Goal: Task Accomplishment & Management: Use online tool/utility

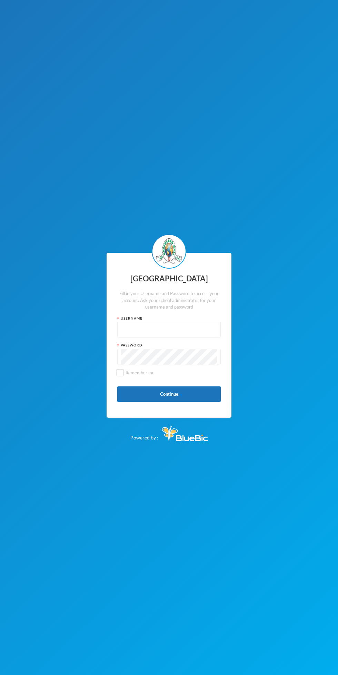
click at [141, 330] on input "text" at bounding box center [169, 330] width 96 height 16
type input "glh24cs42"
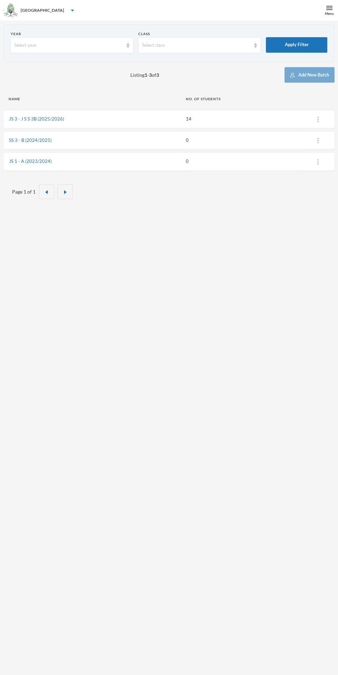
click at [95, 121] on td "JS 3 - J S S 3B (2025/2026)" at bounding box center [91, 119] width 177 height 18
click at [60, 119] on link "JS 3 - J S S 3B (2025/2026)" at bounding box center [36, 119] width 55 height 6
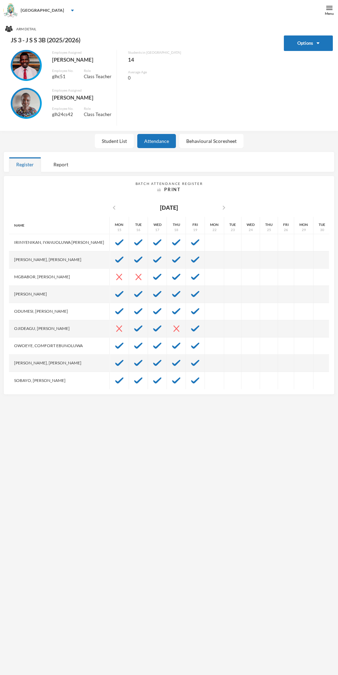
scroll to position [21, 0]
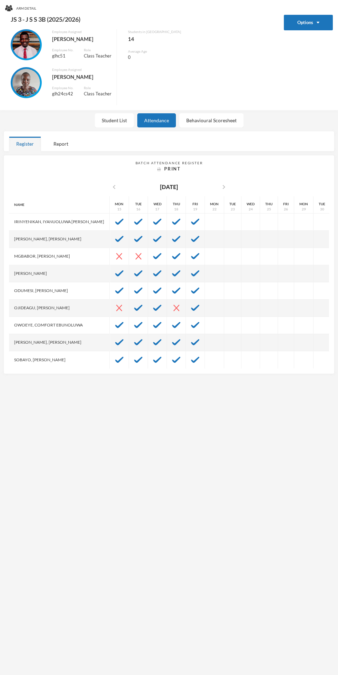
click at [191, 308] on img at bounding box center [195, 308] width 8 height 6
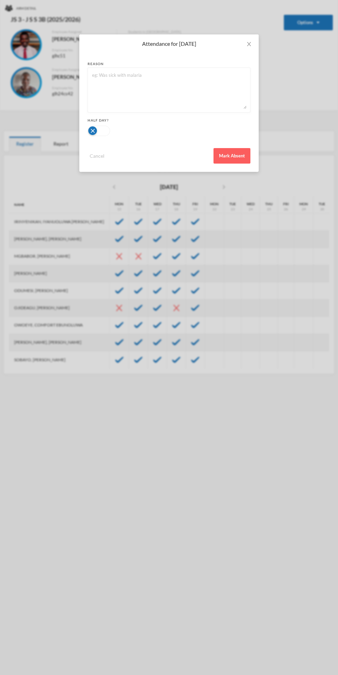
click at [233, 161] on button "Mark Absent" at bounding box center [231, 156] width 37 height 16
